Goal: Task Accomplishment & Management: Manage account settings

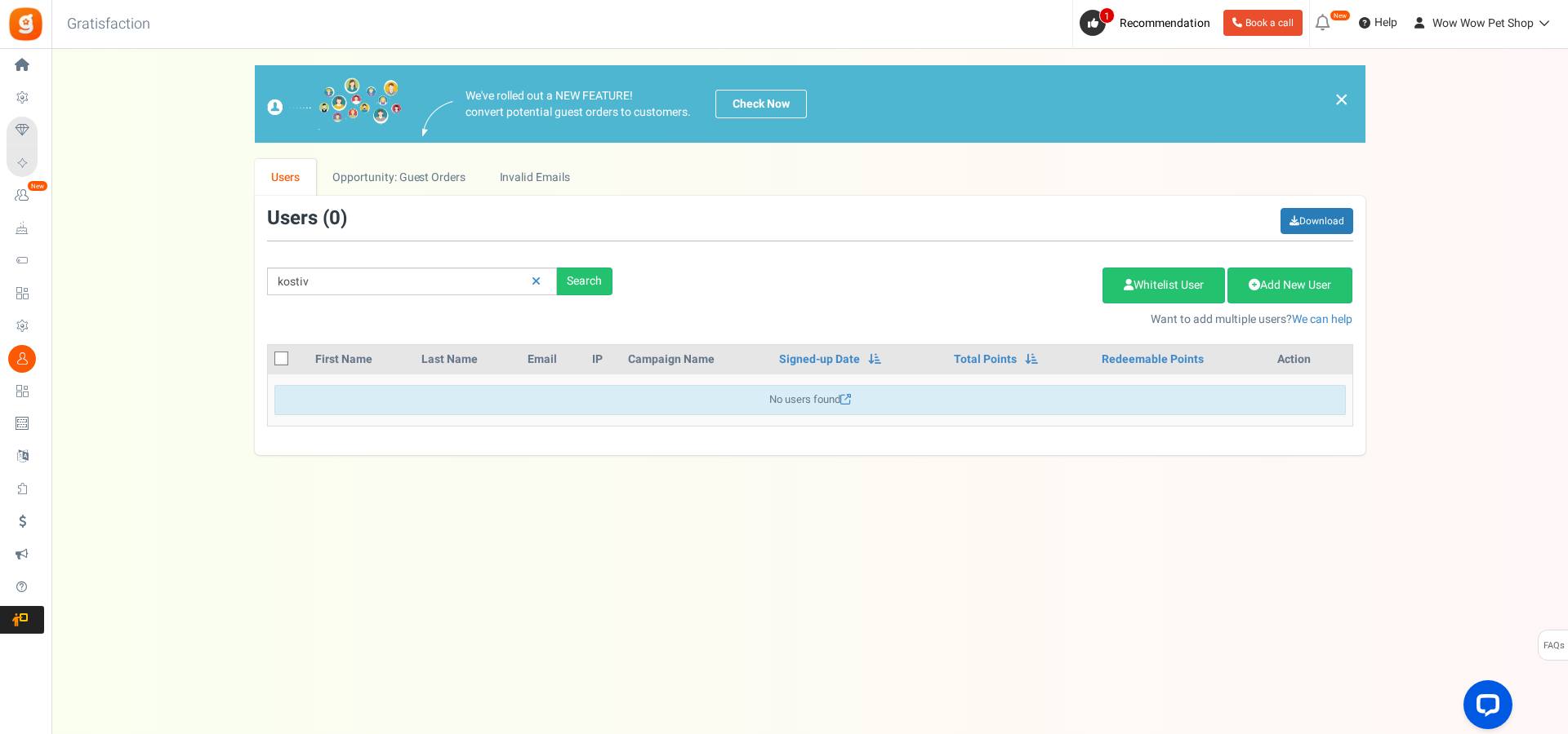
click at [300, 279] on input "kostiv" at bounding box center [412, 281] width 290 height 27
type input "kostov"
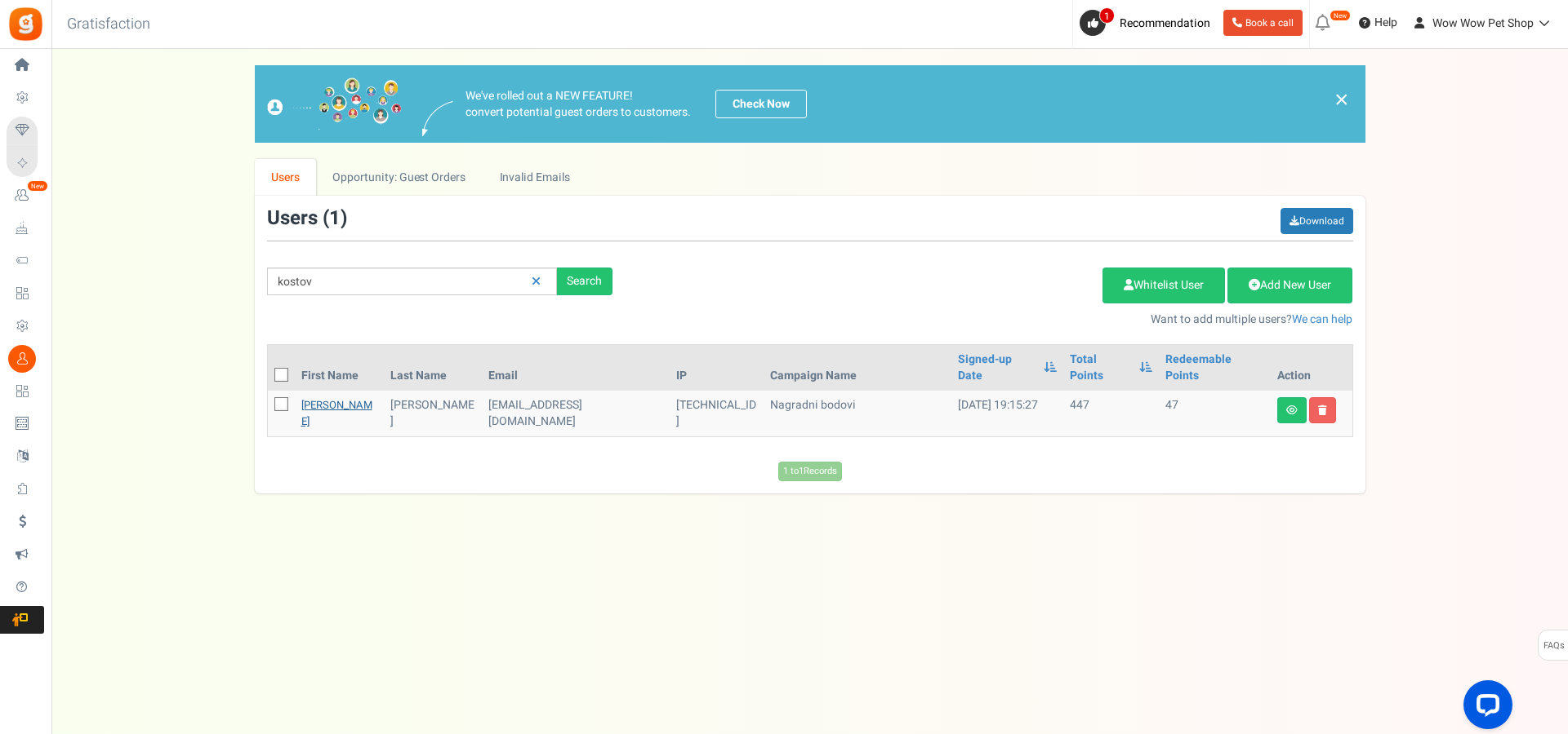
click at [316, 398] on link "[PERSON_NAME]" at bounding box center [337, 413] width 71 height 32
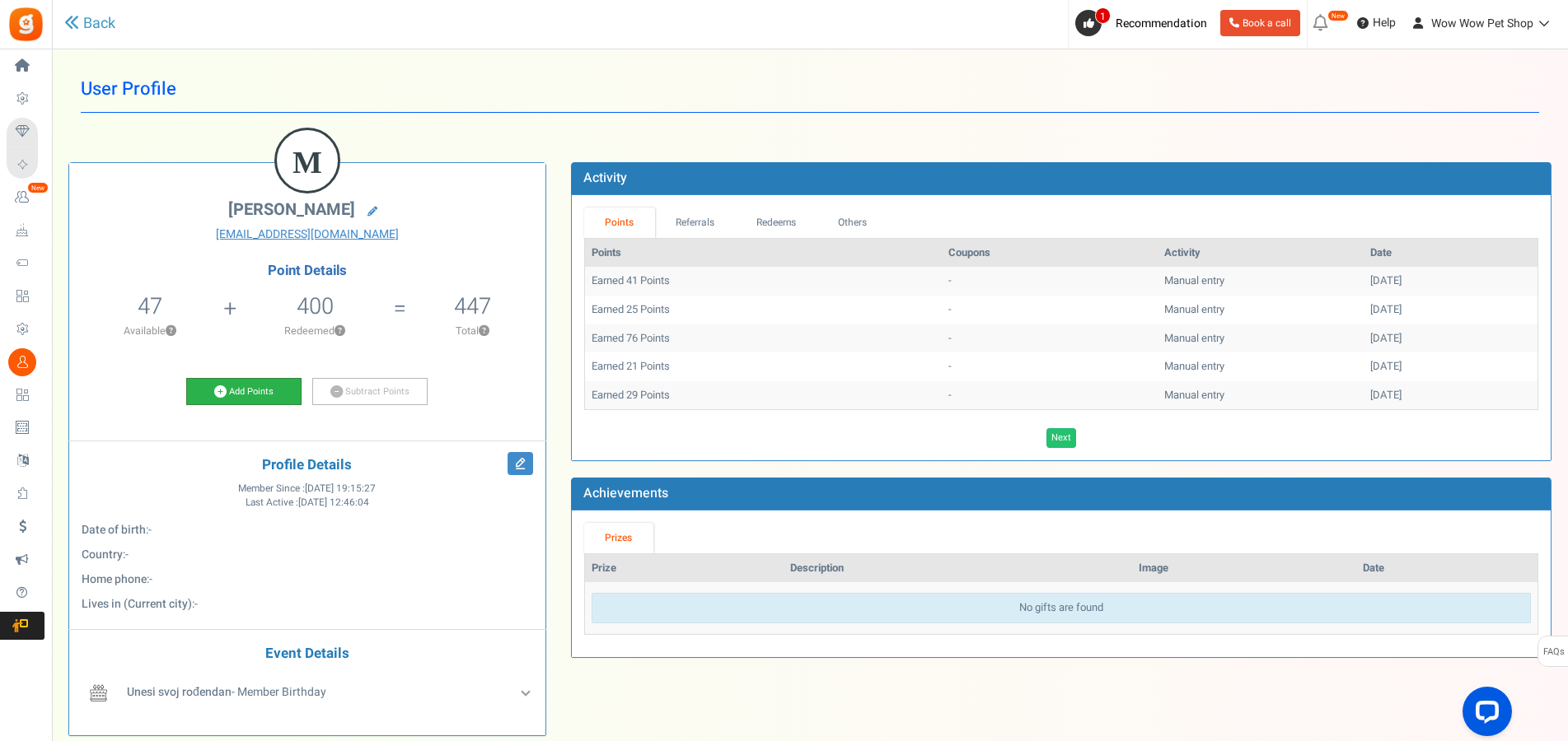
click at [281, 397] on link "Add Points" at bounding box center [243, 392] width 116 height 28
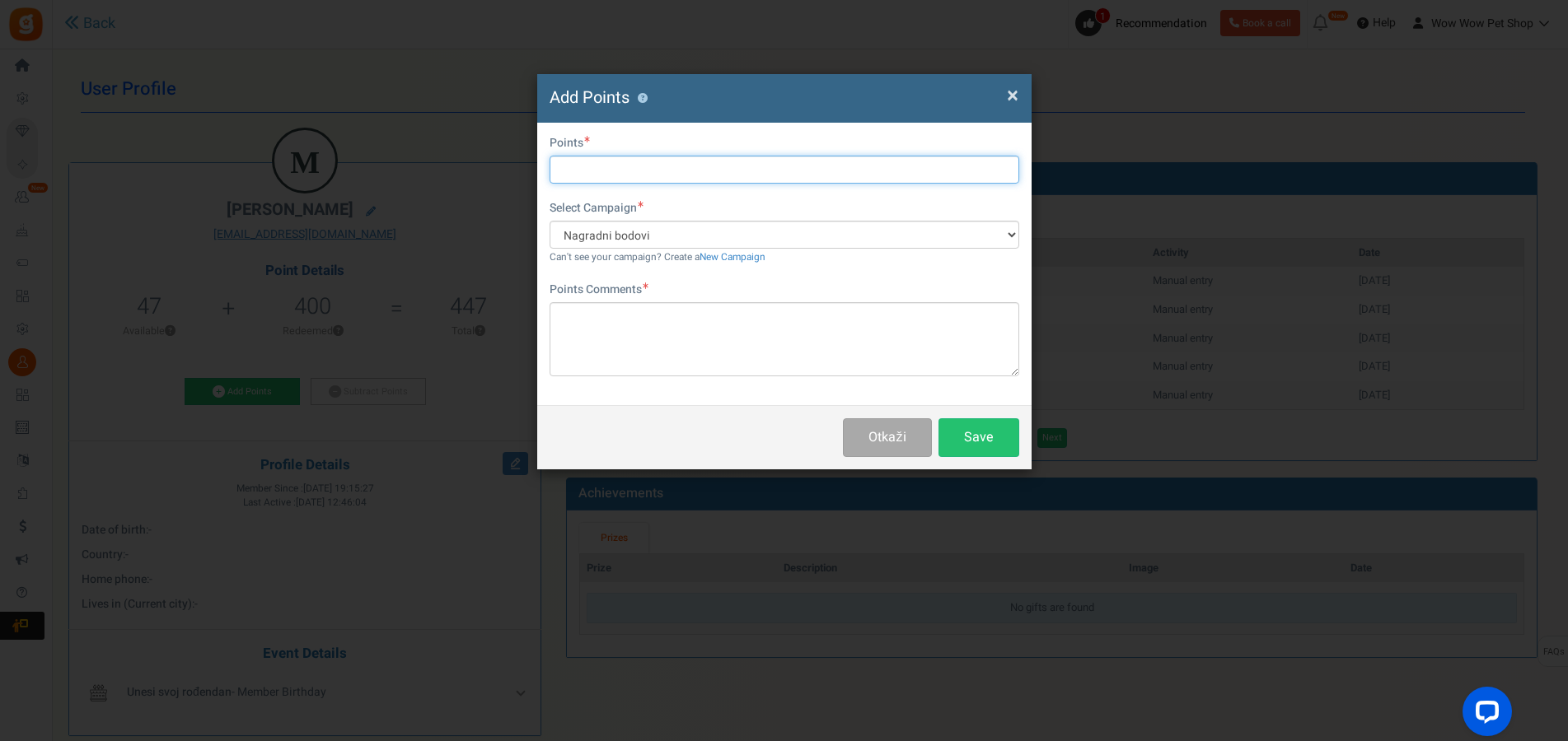
click at [593, 161] on input "text" at bounding box center [784, 169] width 470 height 28
type input "24"
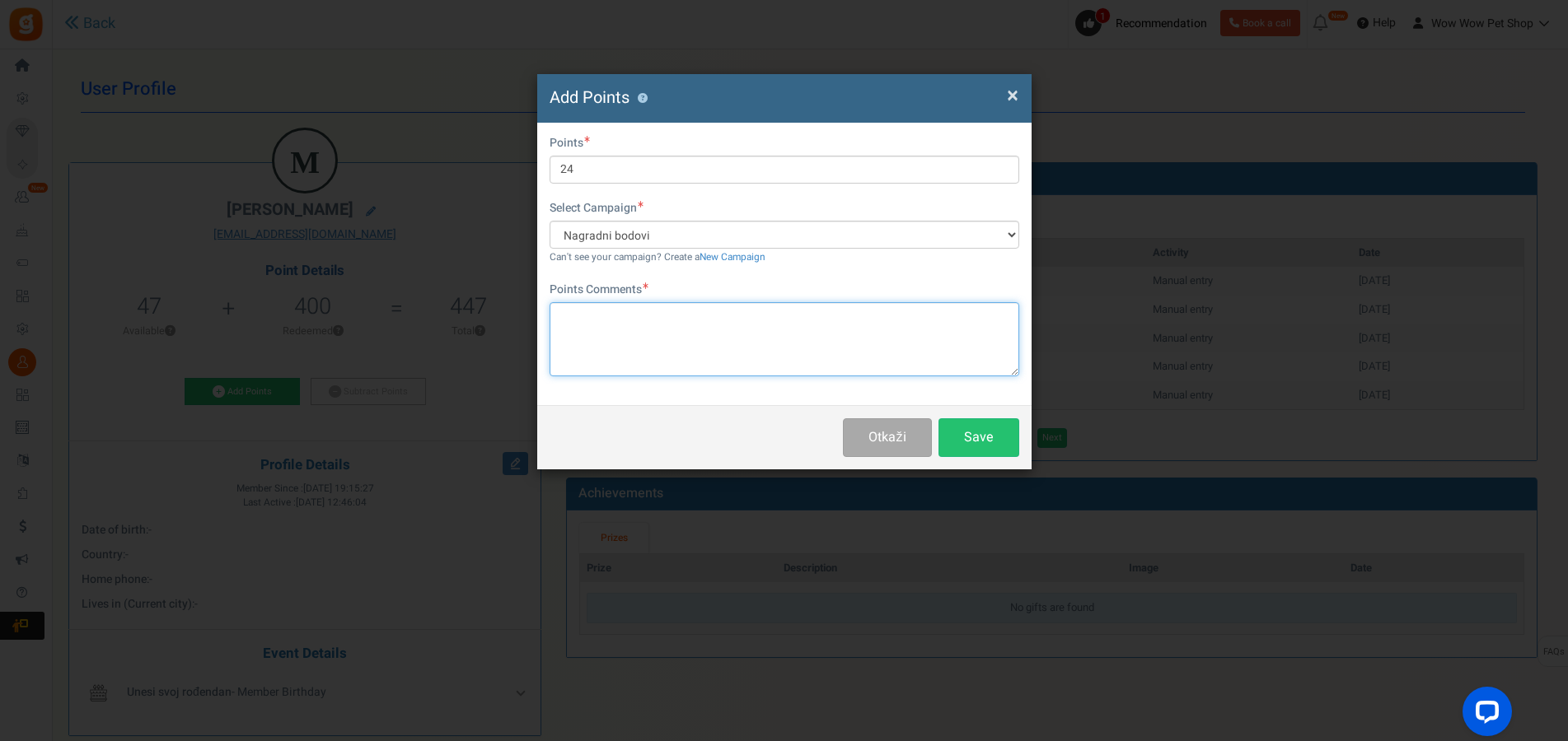
click at [672, 330] on textarea at bounding box center [784, 340] width 470 height 74
paste textarea "1352"
click at [613, 312] on textarea "Račun br .1352" at bounding box center [784, 340] width 470 height 74
type textarea "Račun br . 1352"
click at [608, 314] on textarea "Račun br . 1352" at bounding box center [784, 340] width 470 height 74
